Goal: Information Seeking & Learning: Learn about a topic

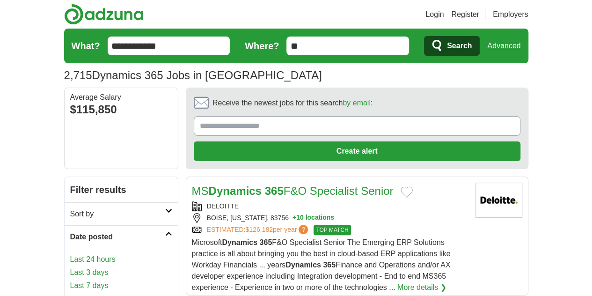
click at [70, 254] on link "Last 24 hours" at bounding box center [121, 259] width 102 height 11
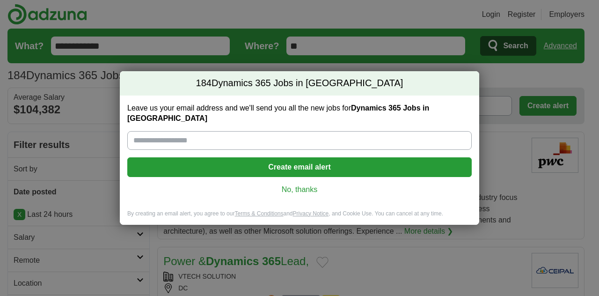
click at [288, 186] on link "No, thanks" at bounding box center [299, 189] width 329 height 10
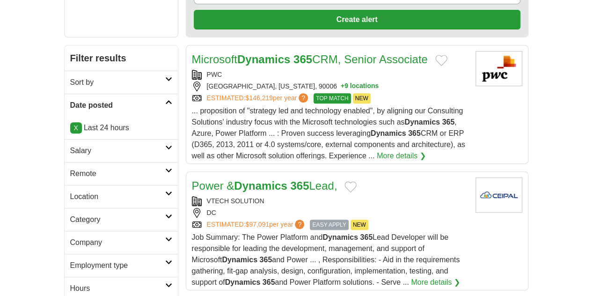
scroll to position [140, 0]
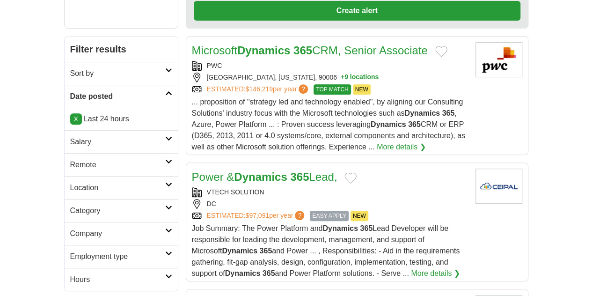
click at [72, 159] on h2 "Remote" at bounding box center [117, 164] width 95 height 11
click at [70, 183] on link "Remote jobs" at bounding box center [91, 187] width 42 height 8
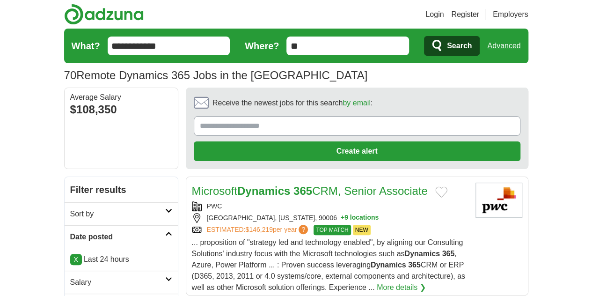
click at [210, 182] on div "Microsoft Dynamics 365 CRM, Senior Associate PWC LOS ANGELES, CALIFORNIA, 90006…" at bounding box center [330, 237] width 276 height 110
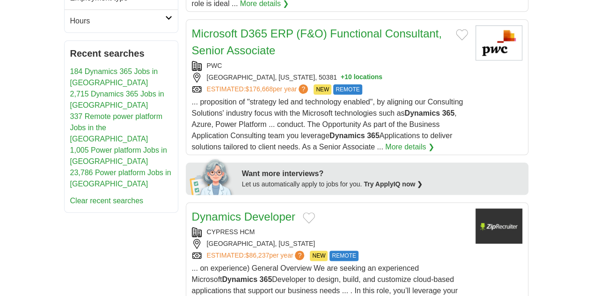
scroll to position [468, 0]
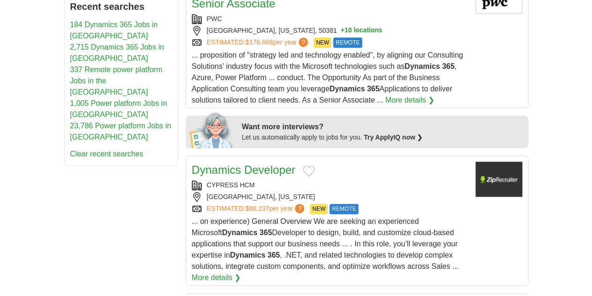
drag, startPoint x: 223, startPoint y: 52, endPoint x: 220, endPoint y: 59, distance: 8.0
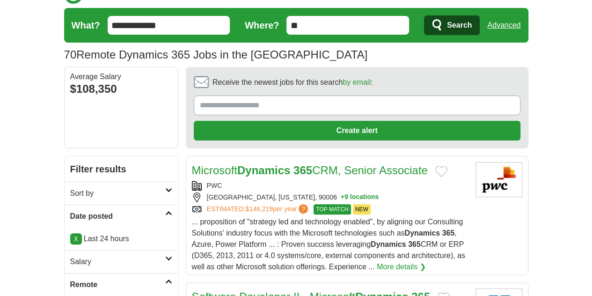
scroll to position [0, 0]
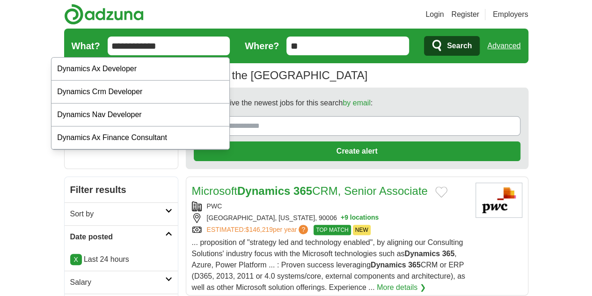
drag, startPoint x: 130, startPoint y: 46, endPoint x: 101, endPoint y: 46, distance: 29.5
click at [108, 46] on input "**********" at bounding box center [169, 45] width 123 height 19
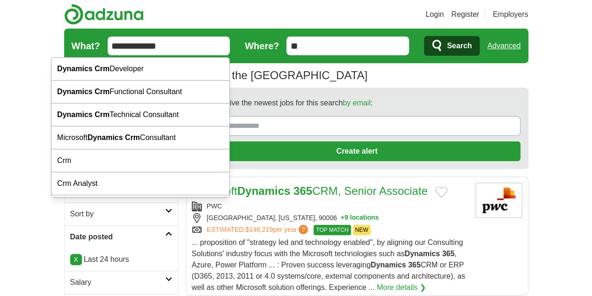
type input "**********"
click at [472, 44] on span "Search" at bounding box center [459, 45] width 25 height 19
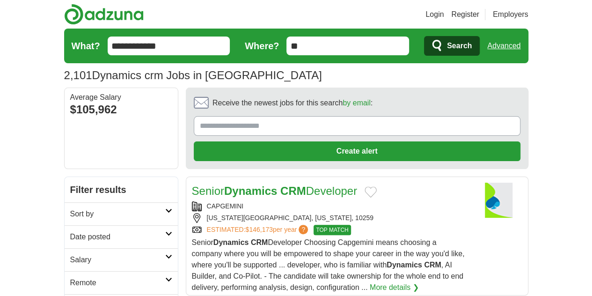
click at [70, 231] on h2 "Date posted" at bounding box center [117, 236] width 95 height 11
click at [70, 254] on link "Last 24 hours" at bounding box center [121, 259] width 102 height 11
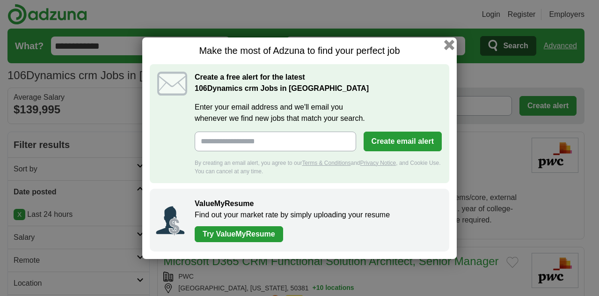
click at [452, 43] on button "button" at bounding box center [449, 44] width 10 height 10
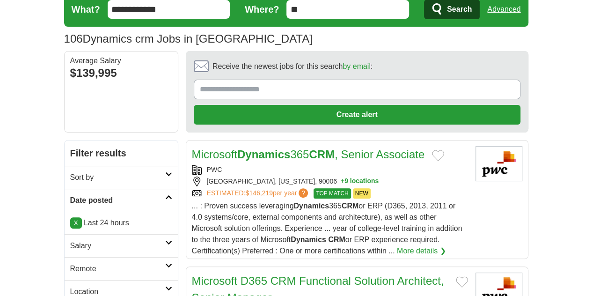
scroll to position [94, 0]
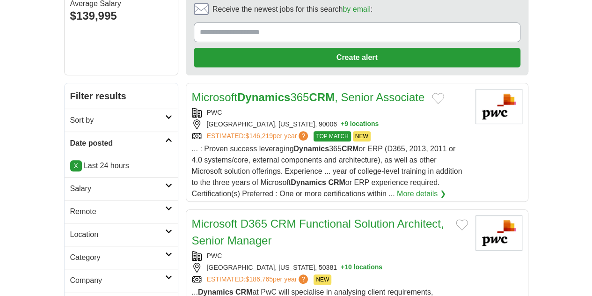
click at [65, 200] on link "Remote" at bounding box center [121, 211] width 113 height 23
click at [70, 230] on link "Remote jobs" at bounding box center [91, 234] width 42 height 8
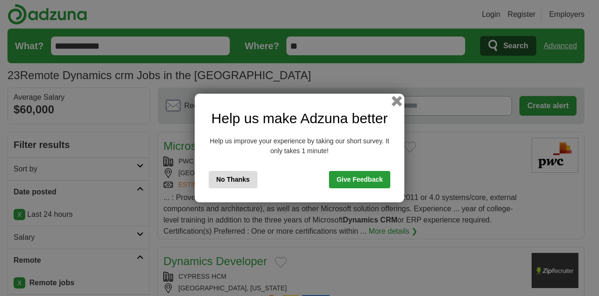
click at [395, 101] on button "button" at bounding box center [397, 101] width 10 height 10
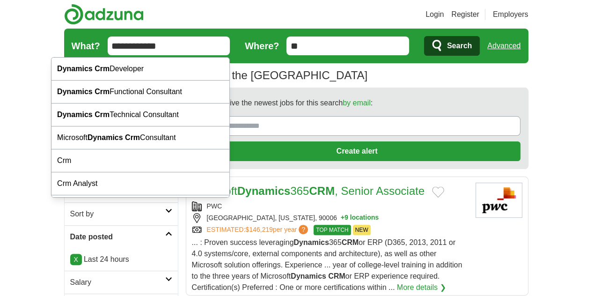
drag, startPoint x: 146, startPoint y: 51, endPoint x: 0, endPoint y: 55, distance: 146.0
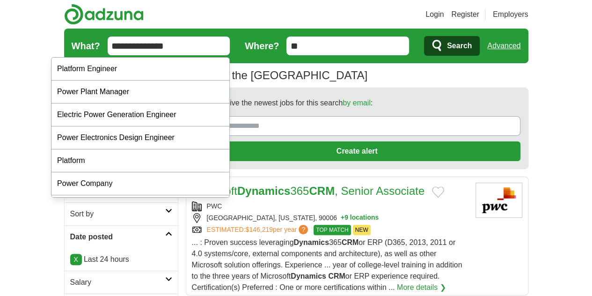
type input "**********"
click at [424, 36] on button "Search" at bounding box center [452, 46] width 56 height 20
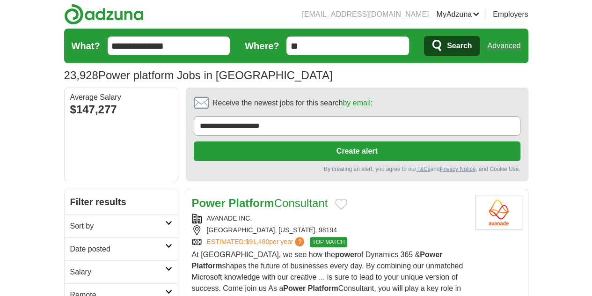
click at [65, 237] on link "Date posted" at bounding box center [121, 248] width 113 height 23
click at [70, 266] on link "Last 24 hours" at bounding box center [121, 271] width 102 height 11
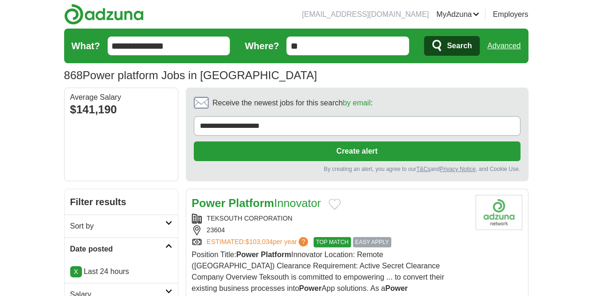
scroll to position [94, 0]
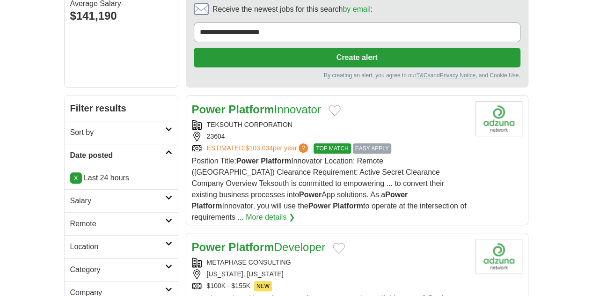
click at [70, 218] on h2 "Remote" at bounding box center [117, 223] width 95 height 11
click at [70, 242] on link "Remote jobs" at bounding box center [91, 246] width 42 height 8
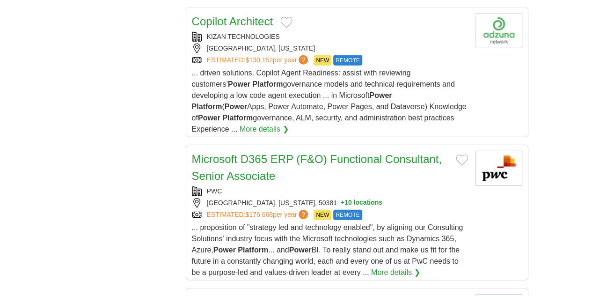
scroll to position [1263, 0]
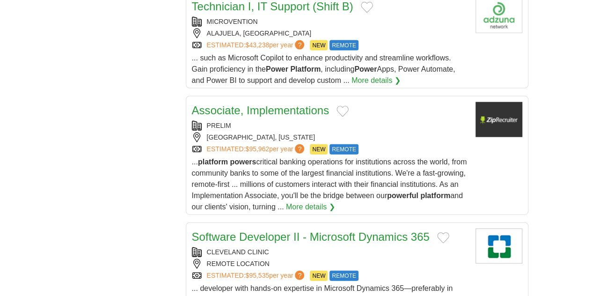
scroll to position [983, 0]
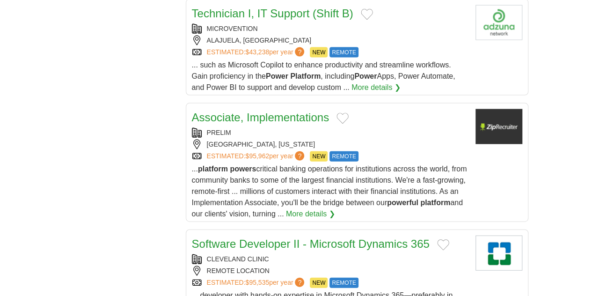
click at [205, 235] on h2 "Software Developer II - Microsoft Dynamics 365" at bounding box center [311, 243] width 238 height 17
